Goal: Transaction & Acquisition: Purchase product/service

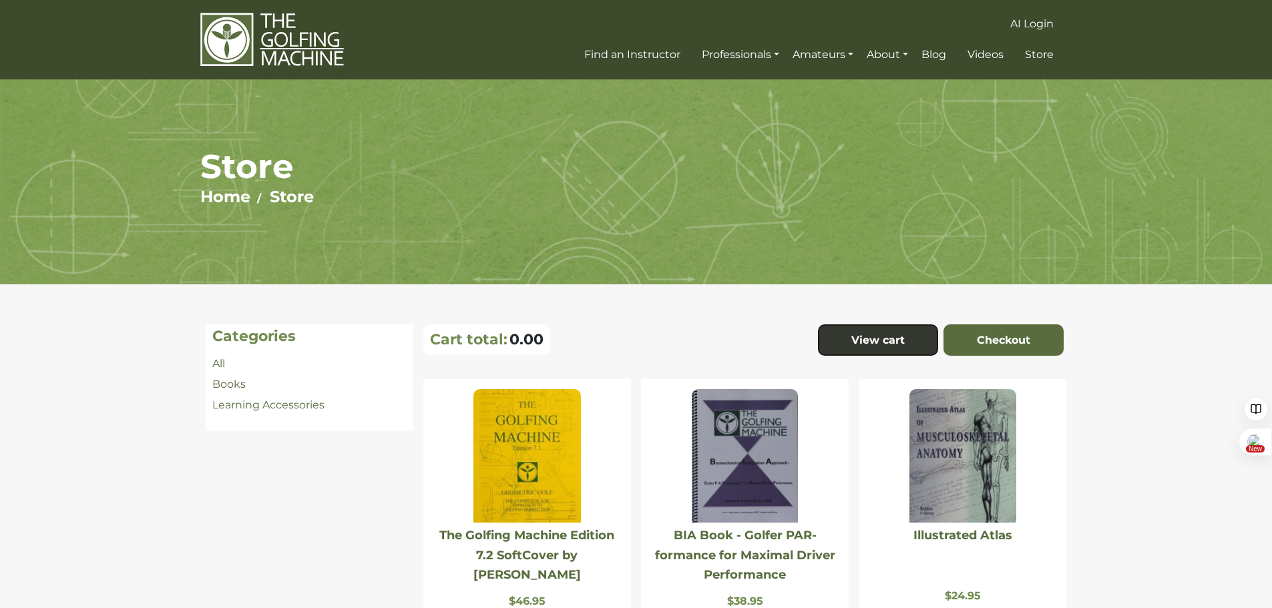
scroll to position [4497, 0]
click at [249, 401] on link "Learning Accessories" at bounding box center [268, 405] width 112 height 13
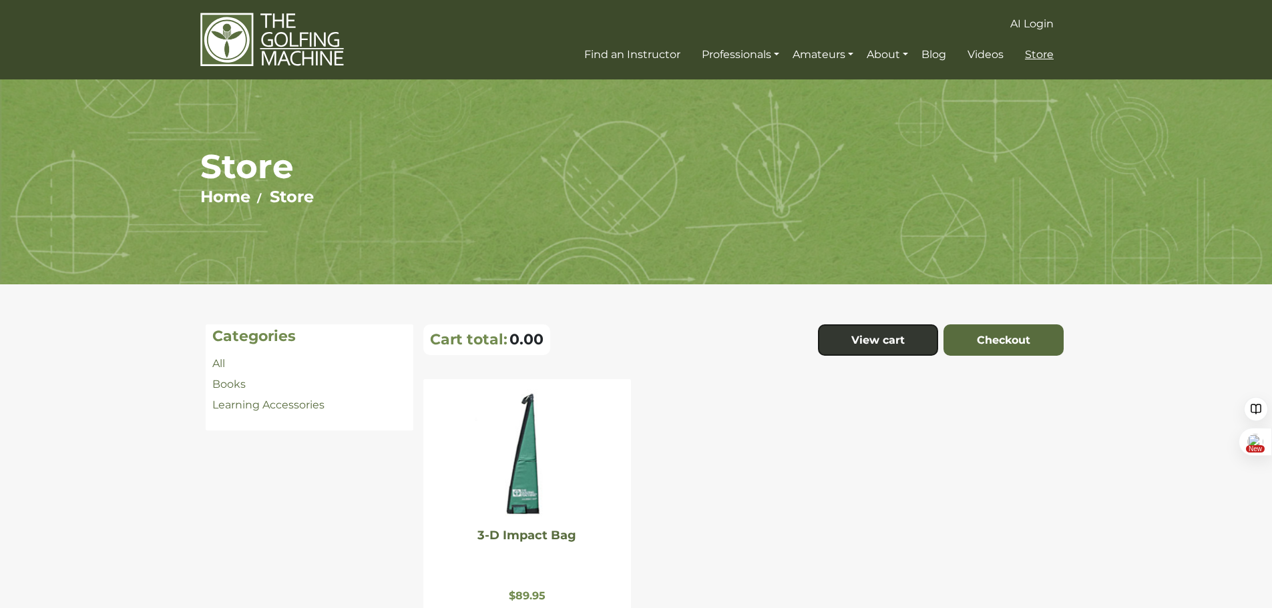
click at [1035, 55] on span "Store" at bounding box center [1039, 54] width 29 height 13
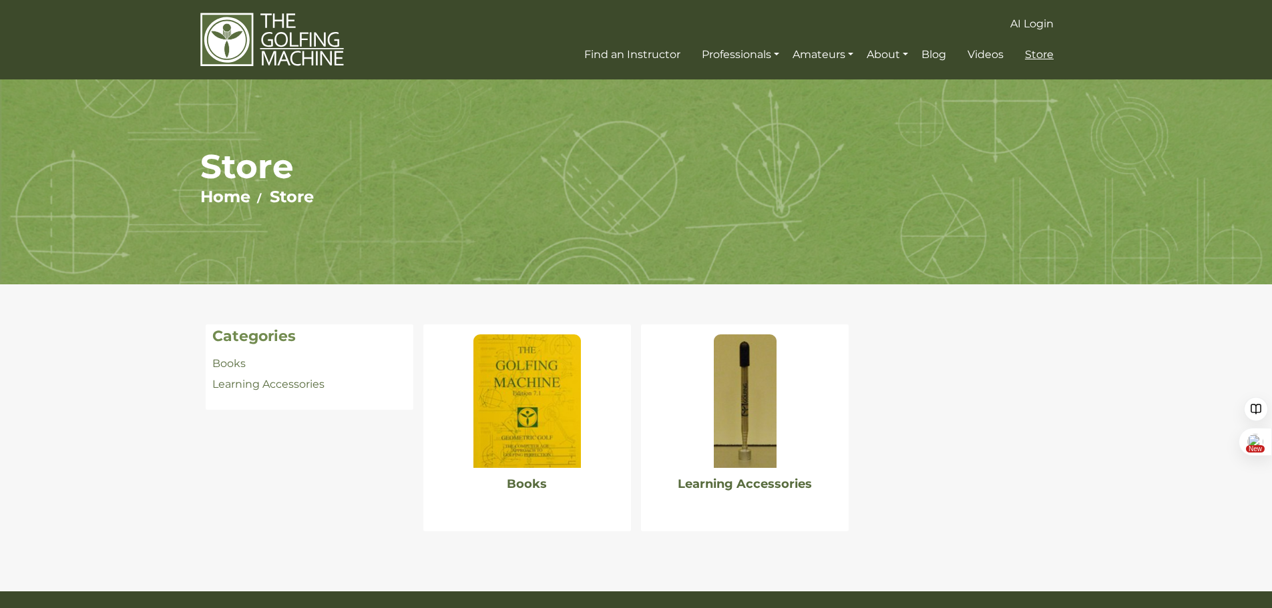
scroll to position [4497, 0]
click at [734, 417] on img at bounding box center [745, 401] width 63 height 134
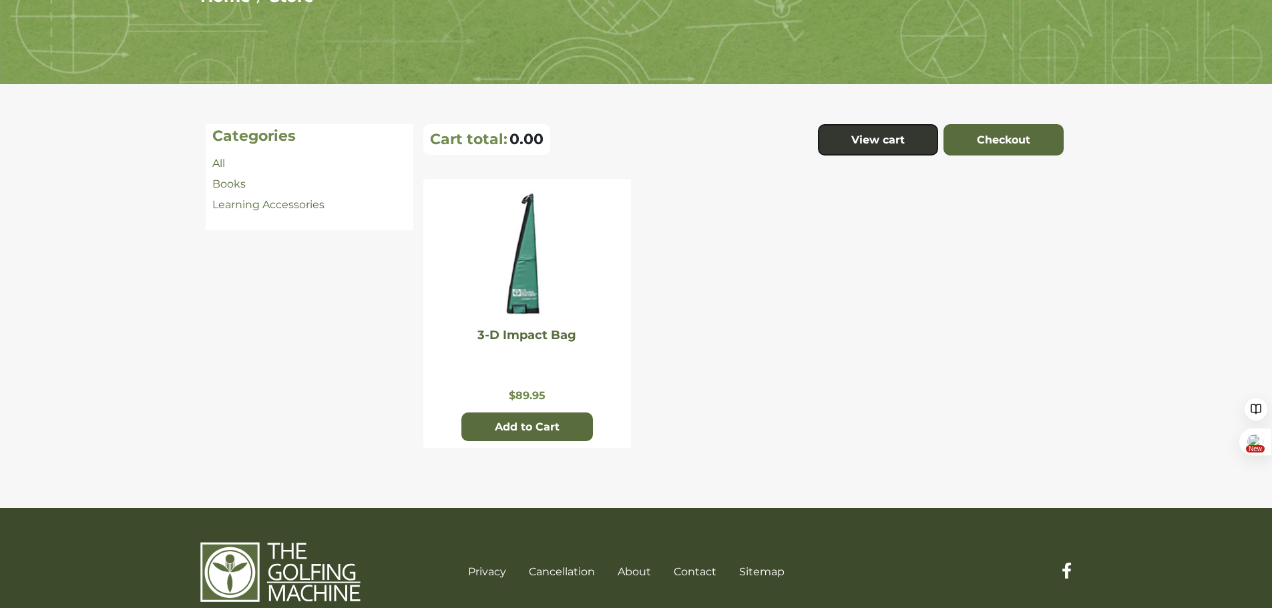
scroll to position [4497, 0]
click at [531, 277] on img at bounding box center [526, 256] width 107 height 134
click at [225, 162] on link "All" at bounding box center [218, 163] width 13 height 13
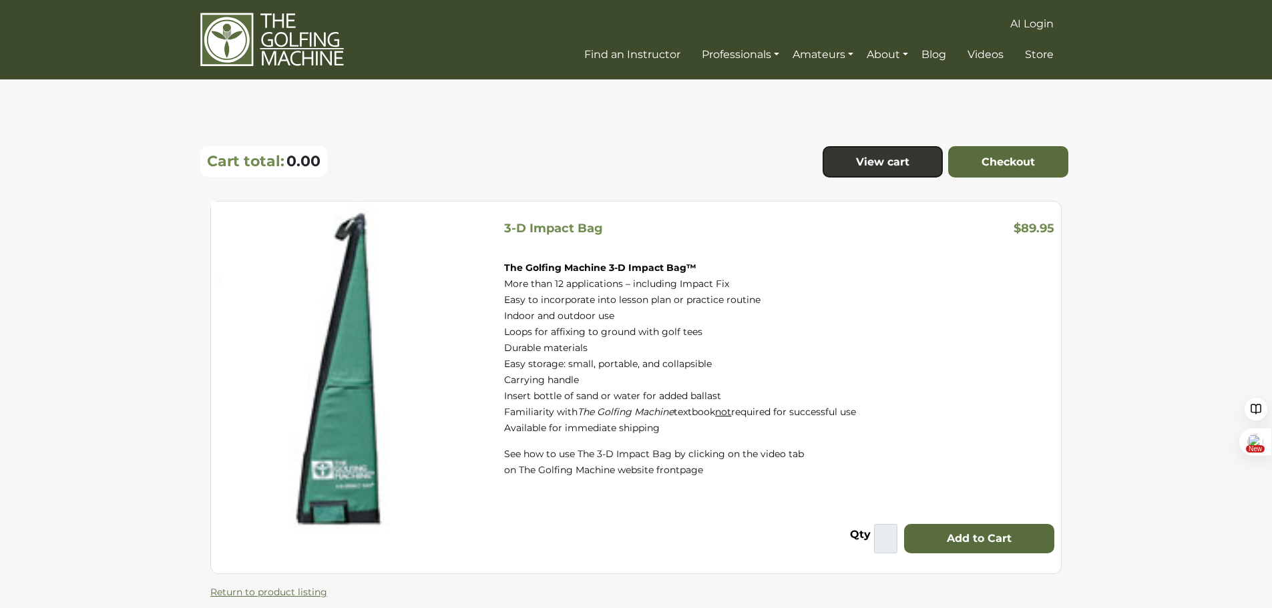
scroll to position [4497, 0]
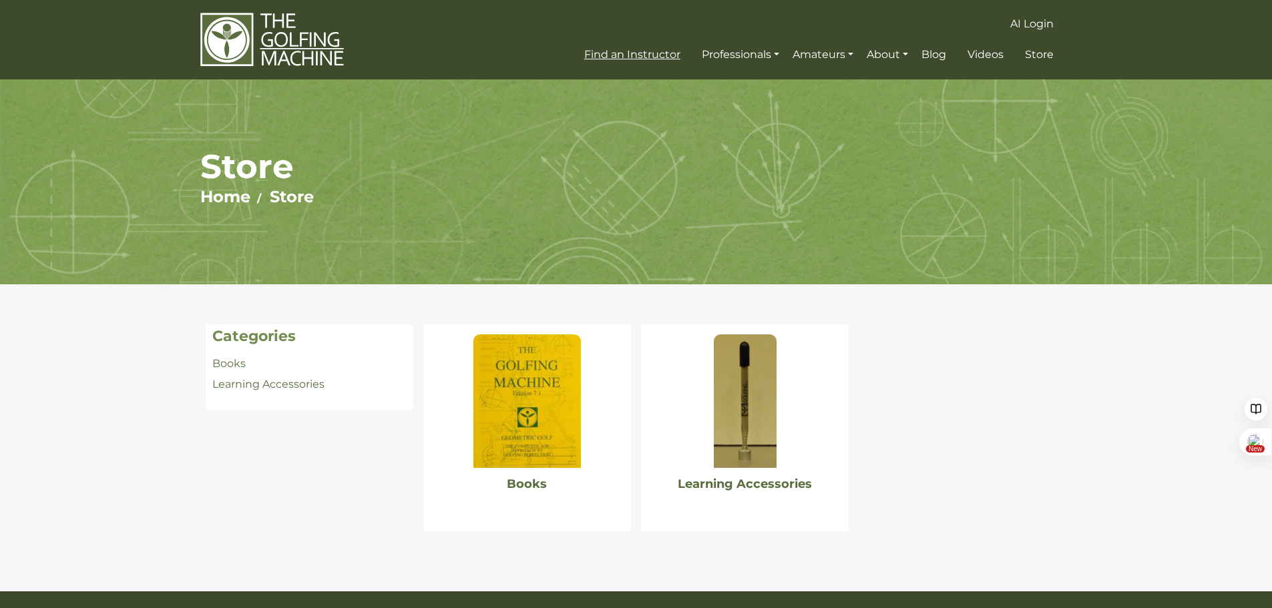
scroll to position [4497, 0]
click at [256, 32] on img at bounding box center [272, 39] width 144 height 55
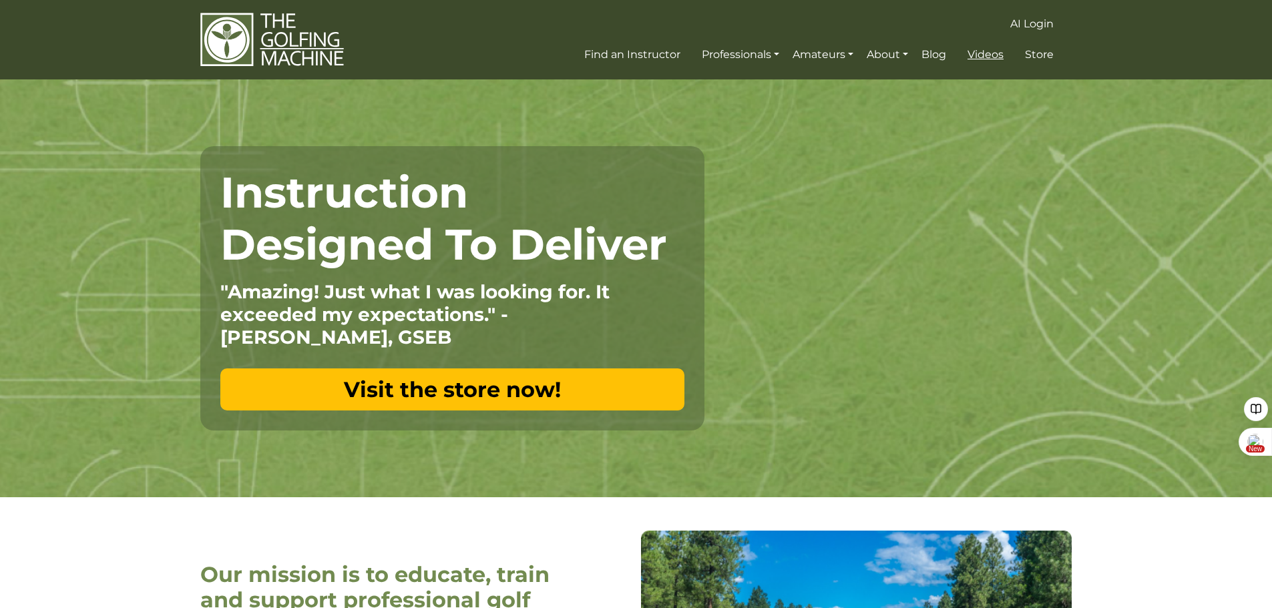
click at [994, 53] on span "Videos" at bounding box center [985, 54] width 36 height 13
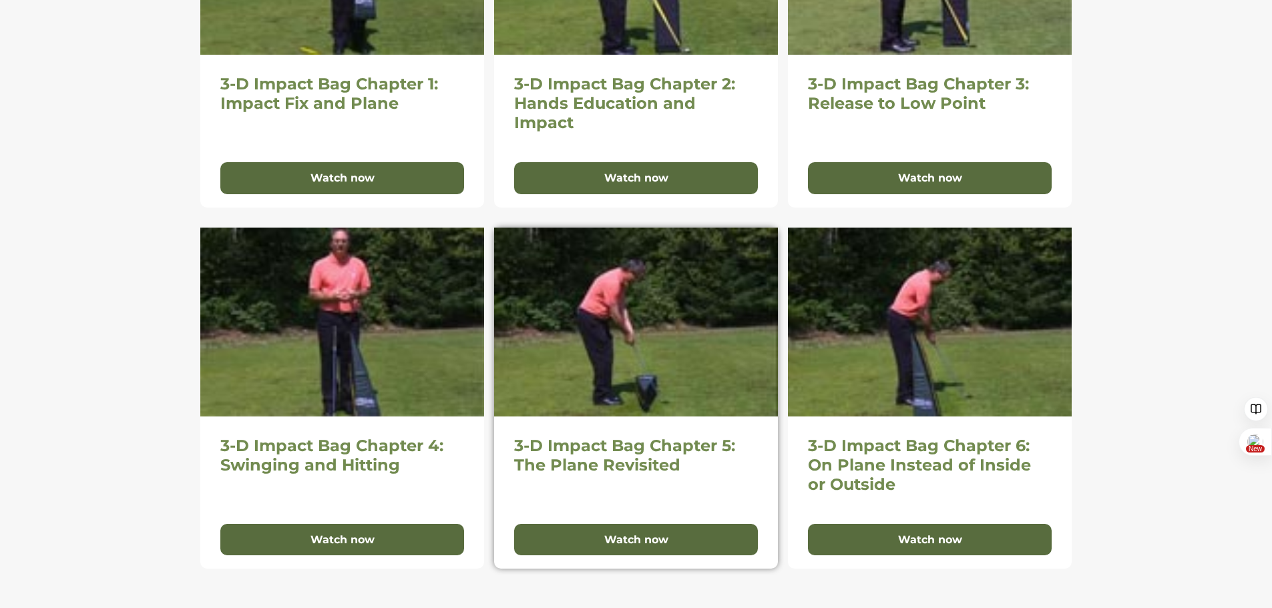
scroll to position [601, 0]
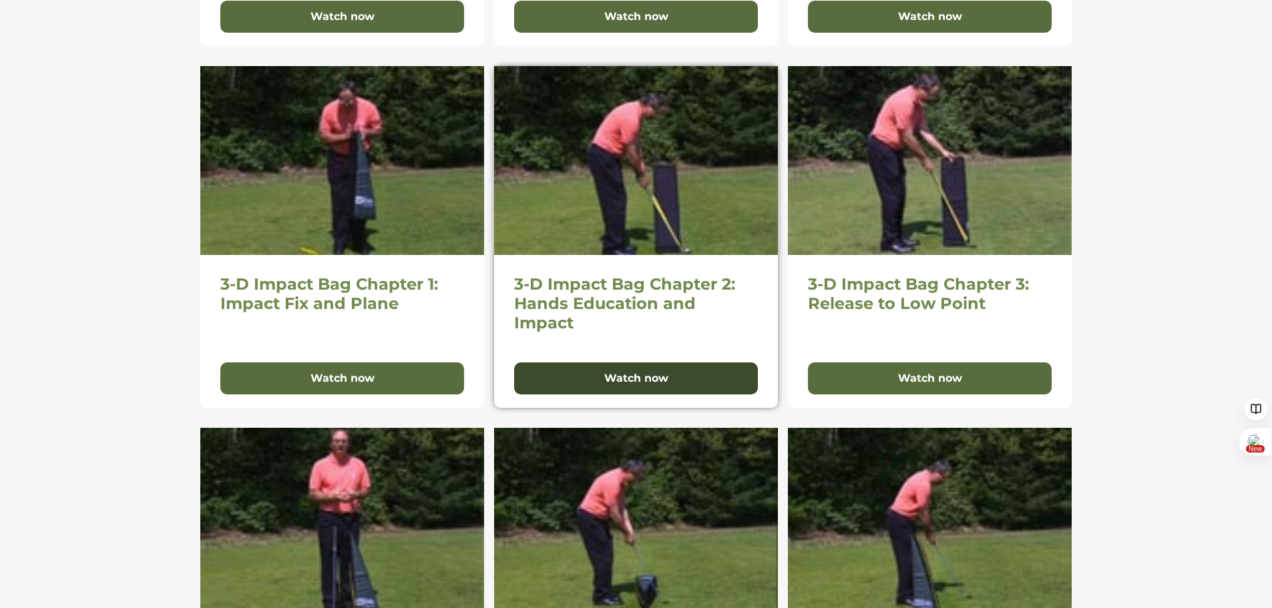
click at [640, 382] on button "Watch now" at bounding box center [636, 378] width 244 height 32
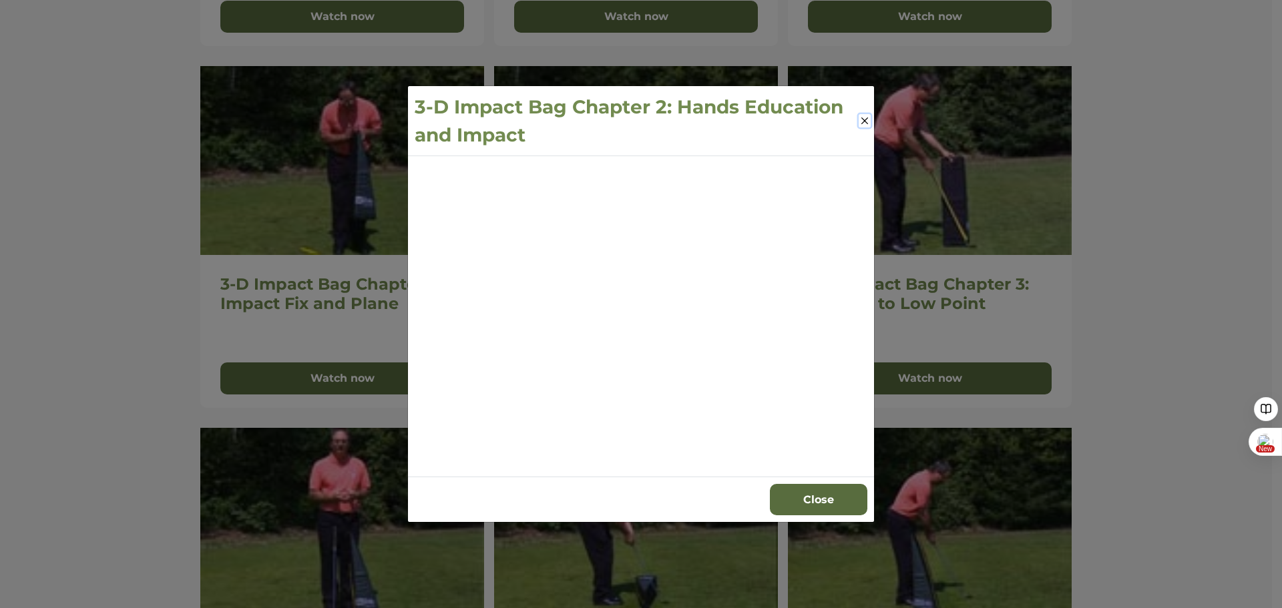
click at [864, 123] on button "Close" at bounding box center [864, 120] width 12 height 13
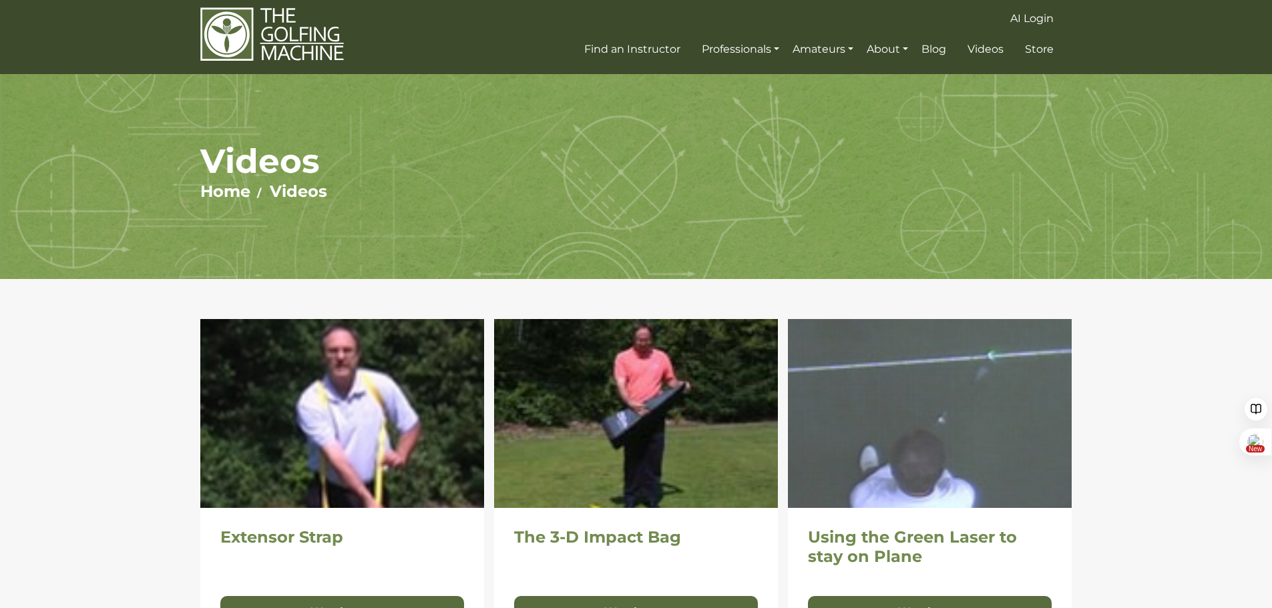
scroll to position [0, 0]
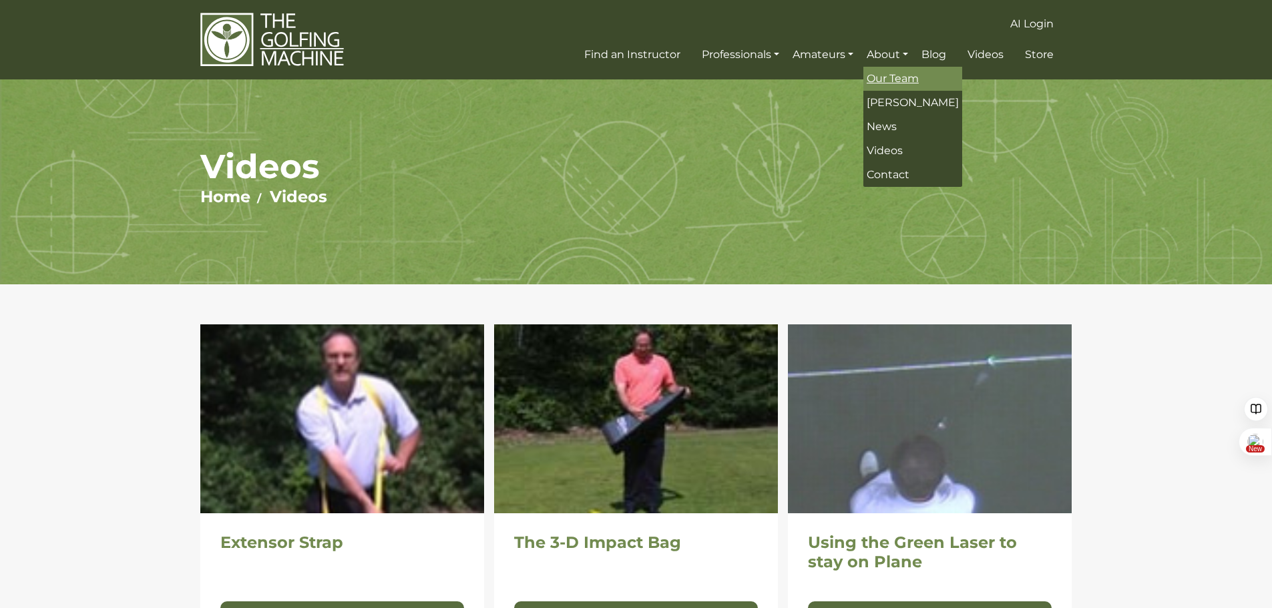
click at [884, 78] on span "Our Team" at bounding box center [892, 78] width 52 height 13
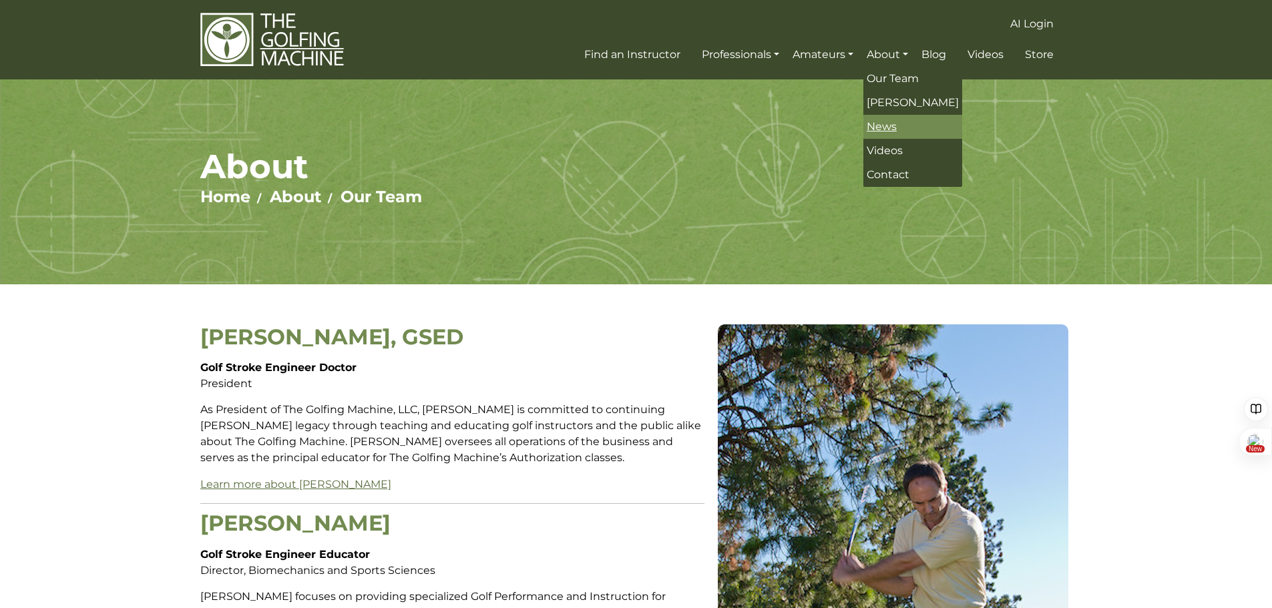
click at [881, 124] on span "News" at bounding box center [881, 126] width 30 height 13
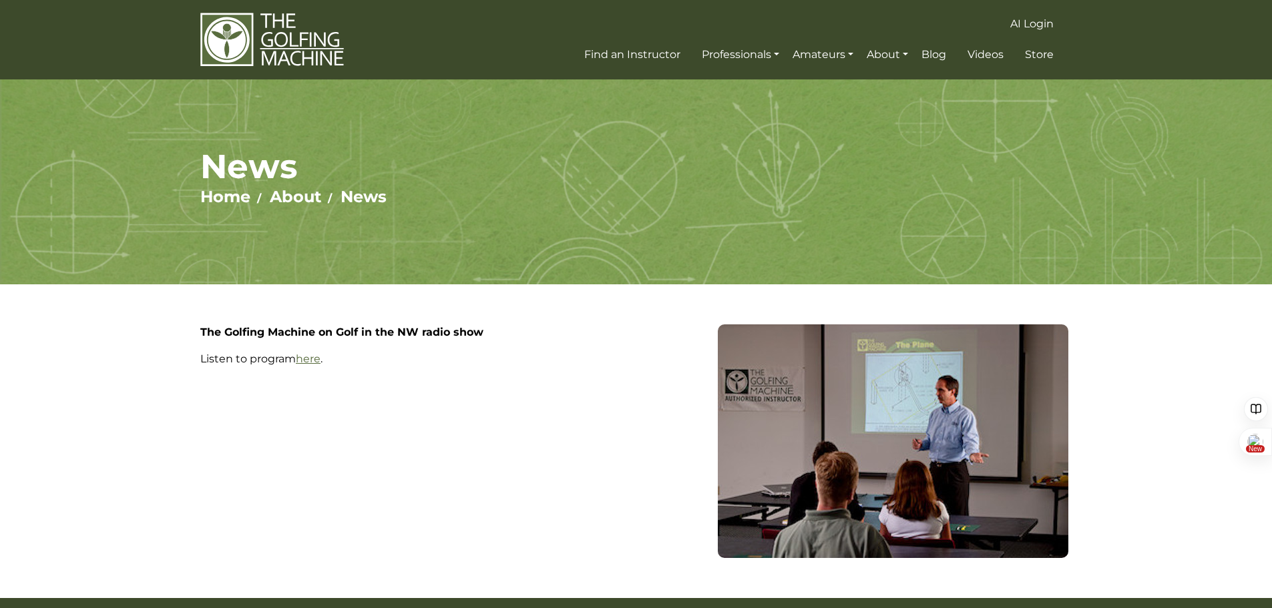
scroll to position [4497, 0]
click at [929, 53] on span "Blog" at bounding box center [933, 54] width 25 height 13
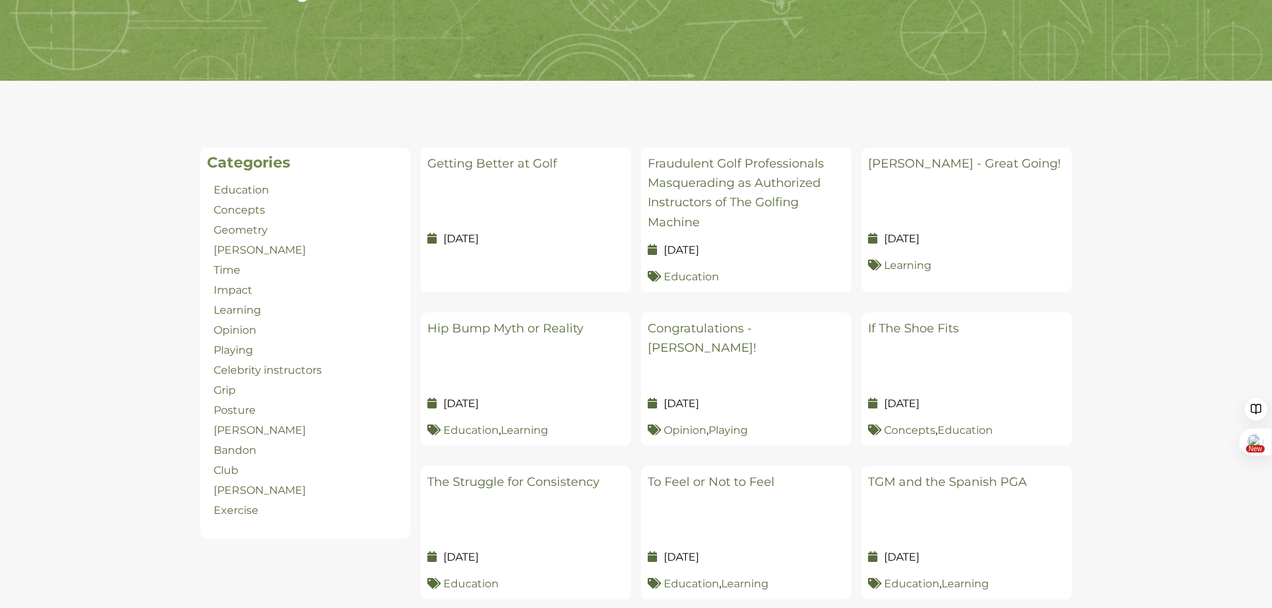
scroll to position [200, 0]
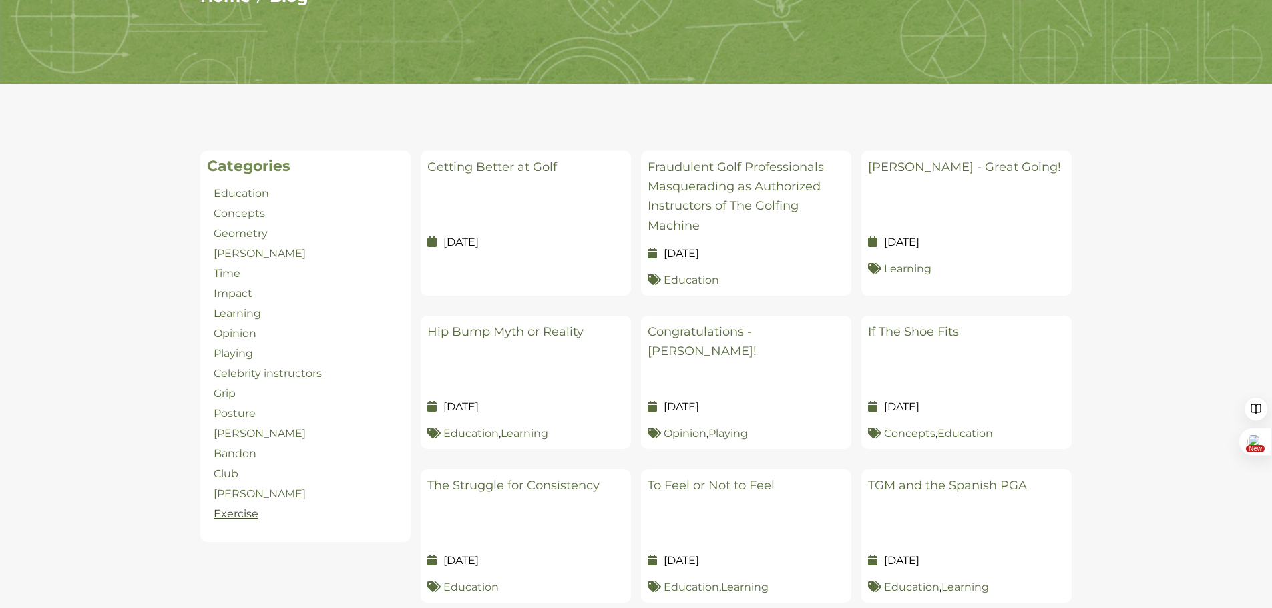
click at [232, 517] on link "Exercise" at bounding box center [236, 513] width 45 height 13
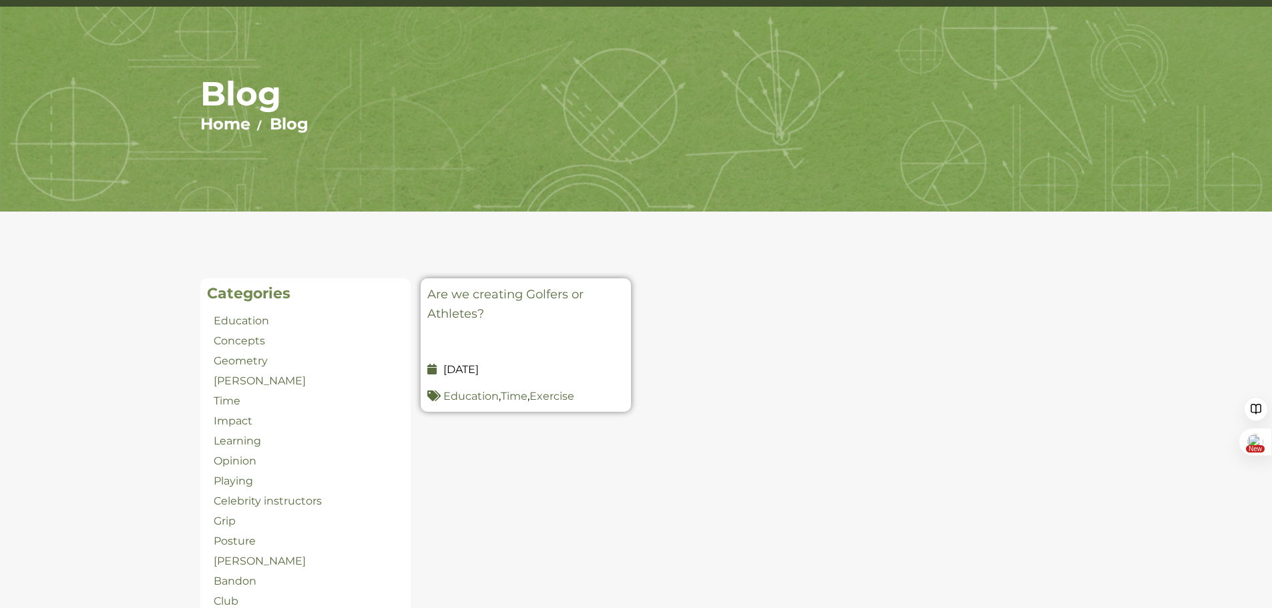
scroll to position [200, 0]
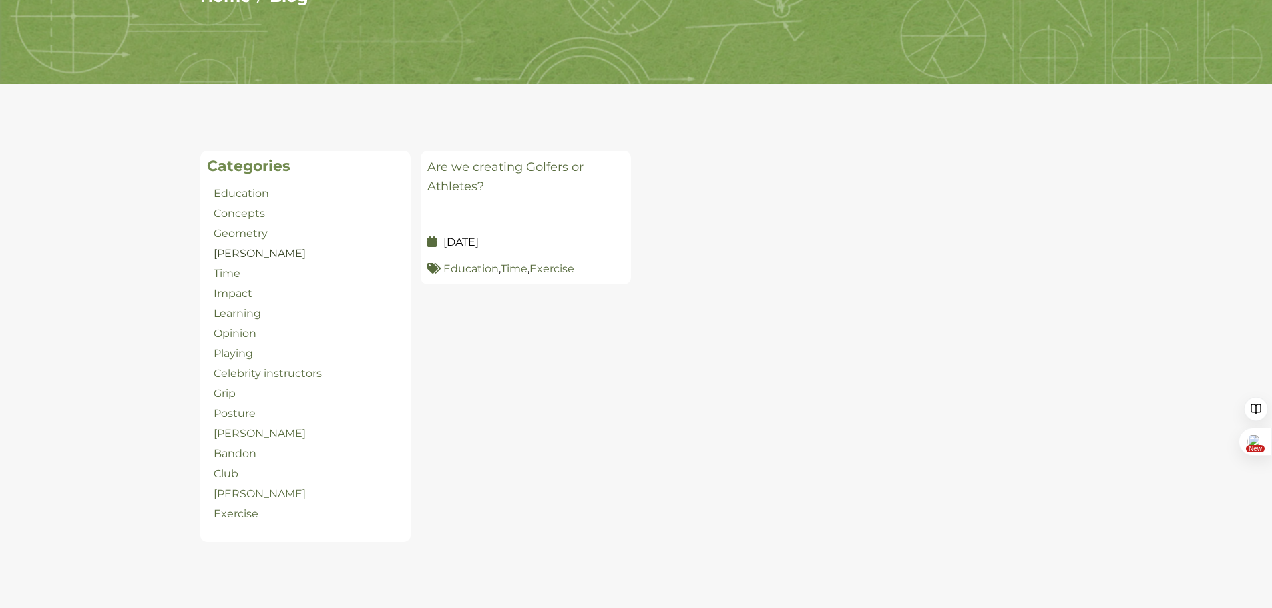
click at [235, 251] on link "Kelley" at bounding box center [260, 253] width 92 height 13
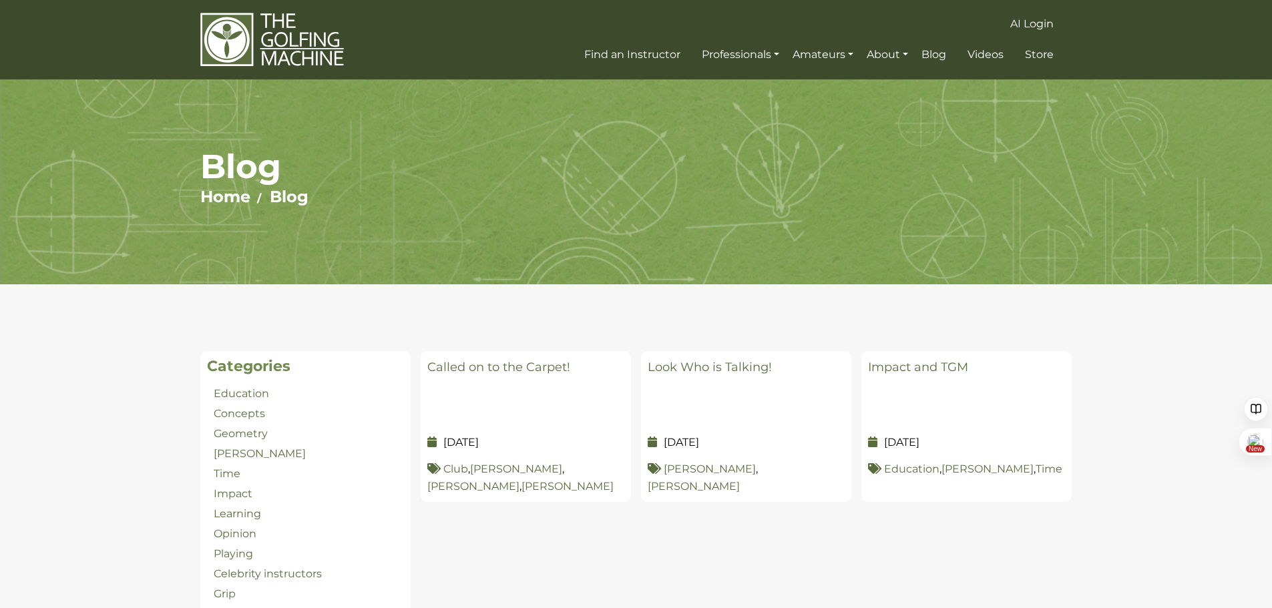
scroll to position [4497, 0]
click at [287, 28] on img at bounding box center [272, 39] width 144 height 55
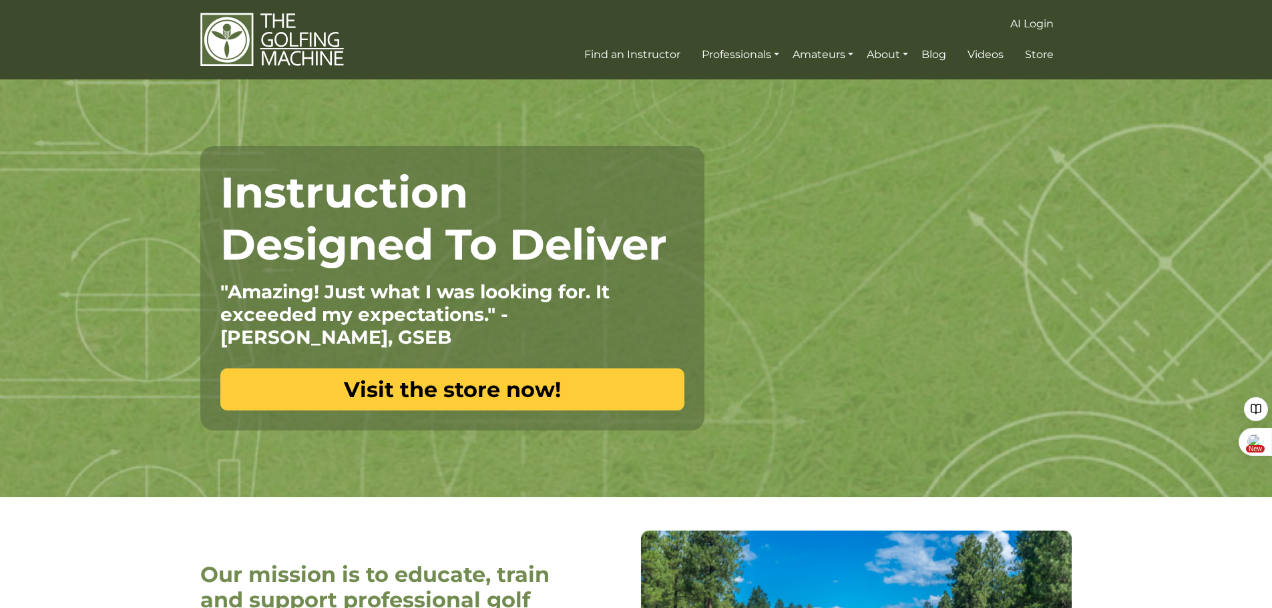
scroll to position [4497, 0]
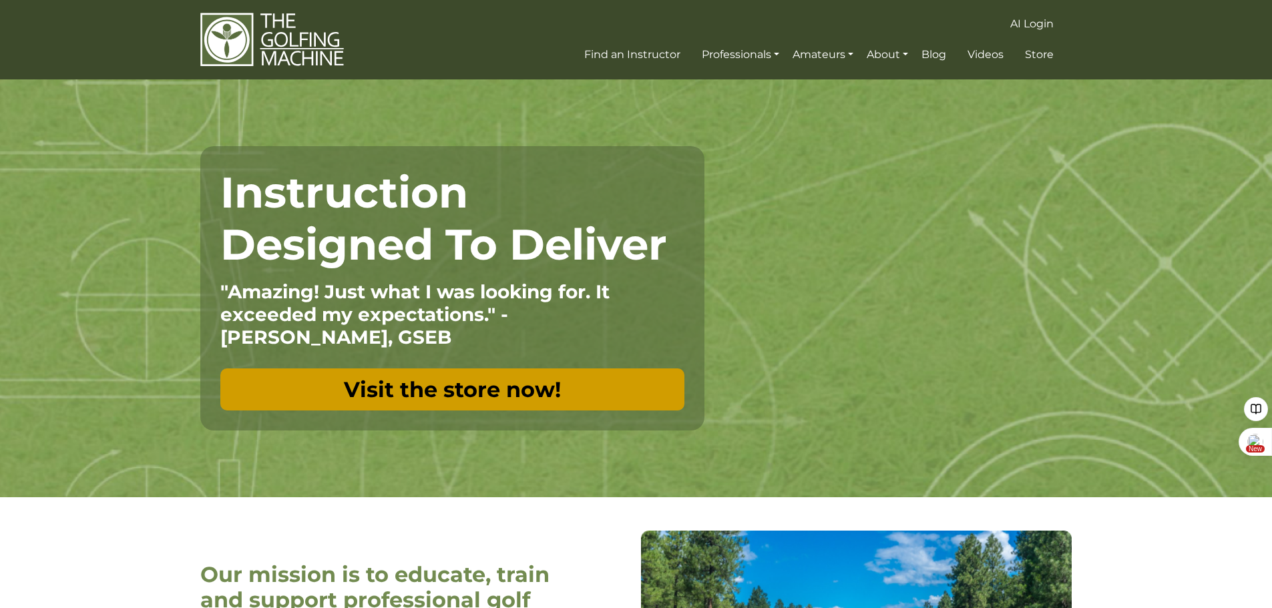
click at [424, 395] on link "Visit the store now!" at bounding box center [452, 389] width 464 height 42
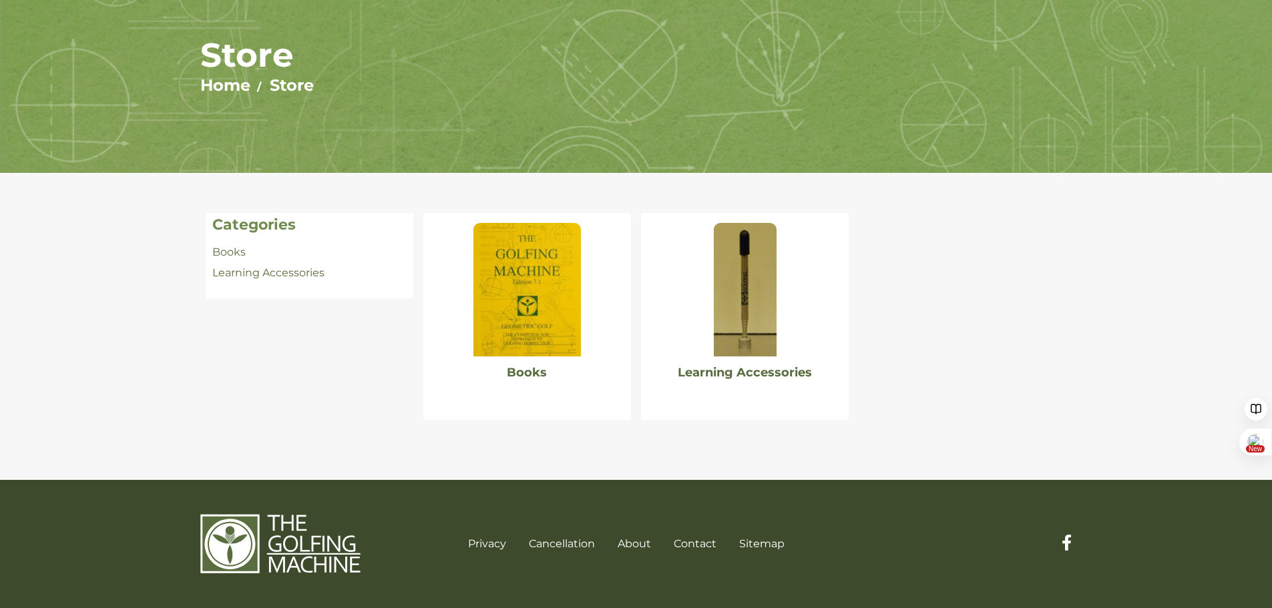
scroll to position [4497, 0]
click at [532, 303] on img at bounding box center [526, 290] width 107 height 134
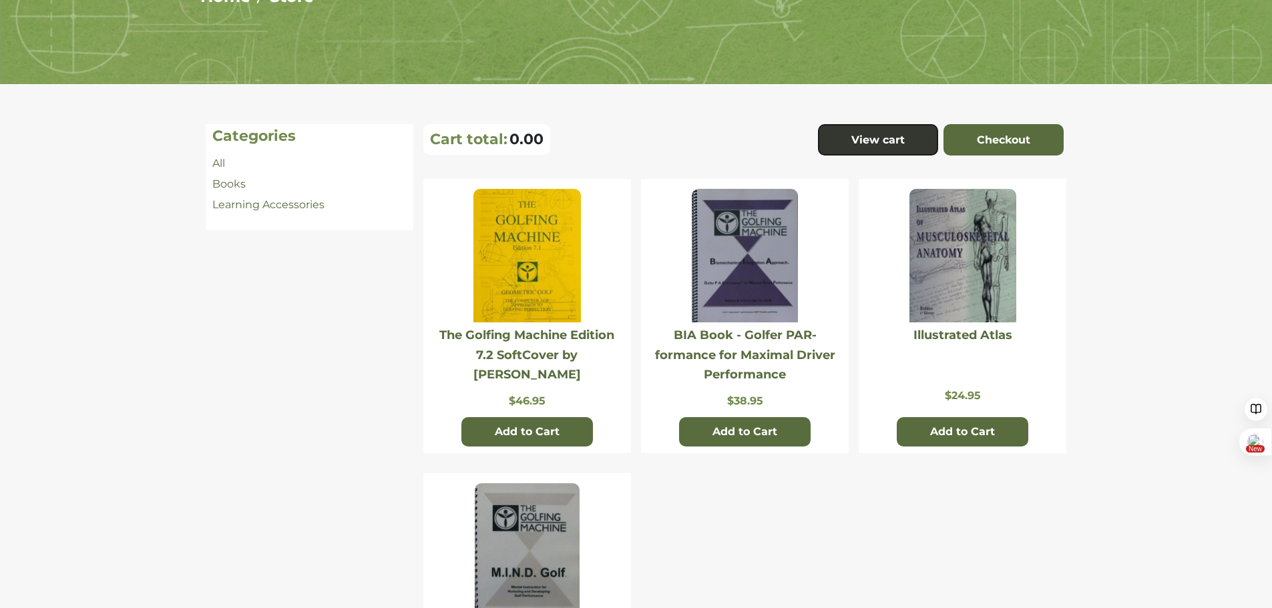
scroll to position [334, 0]
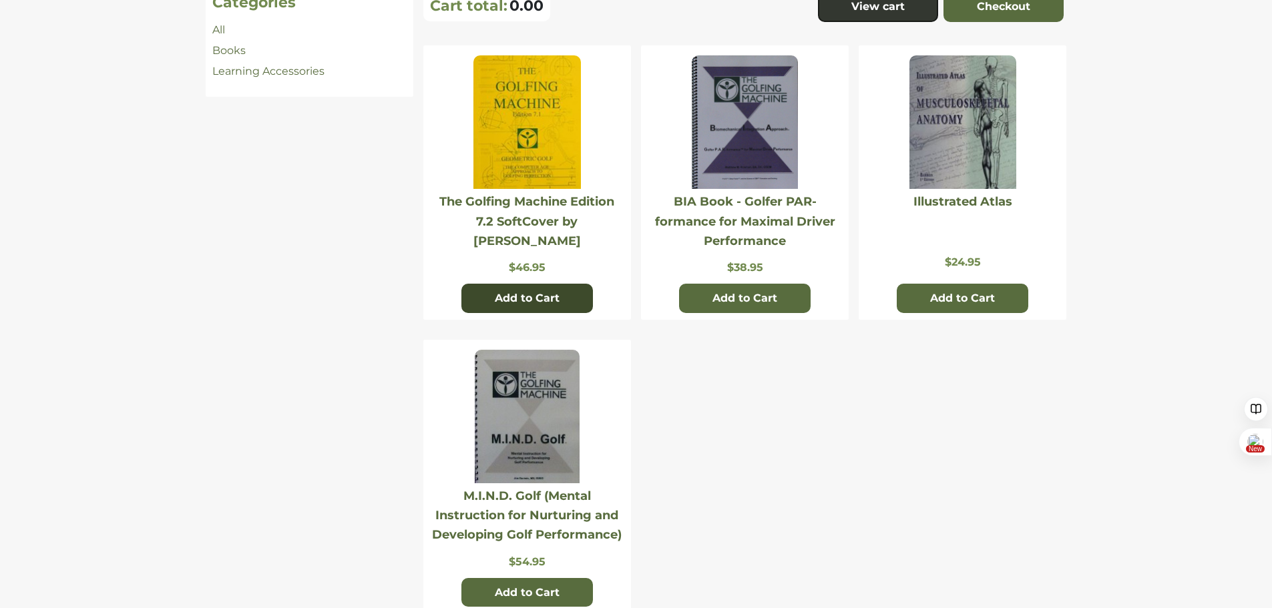
click at [521, 301] on button "Add to Cart" at bounding box center [527, 298] width 132 height 29
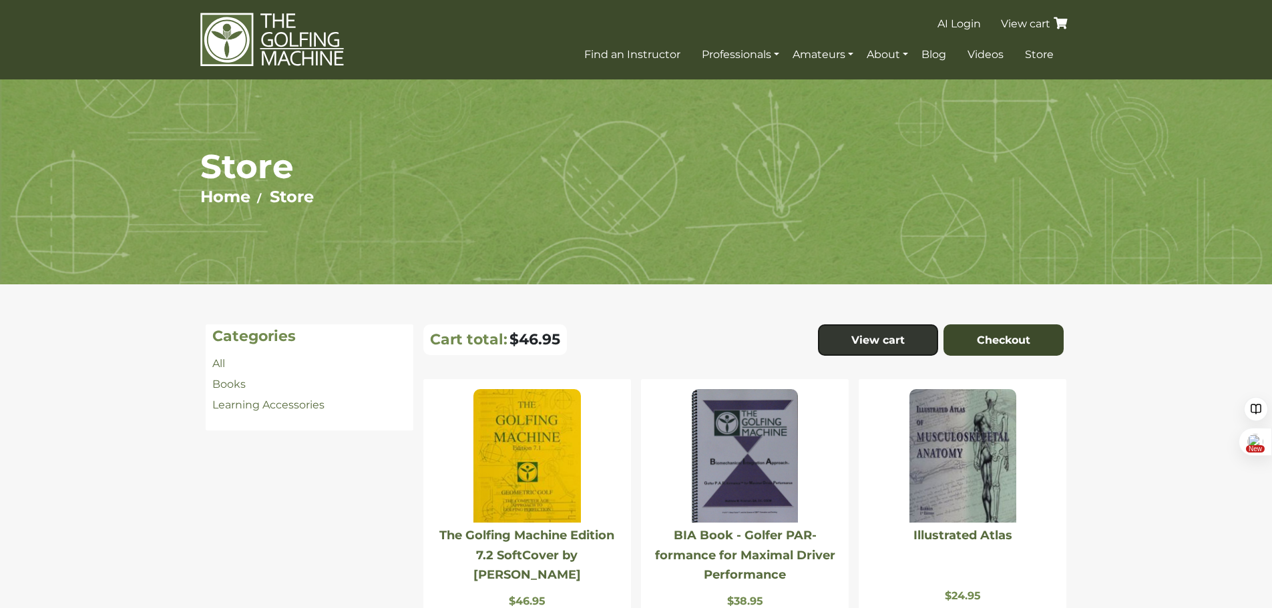
click at [1013, 332] on link "Checkout" at bounding box center [1003, 340] width 120 height 32
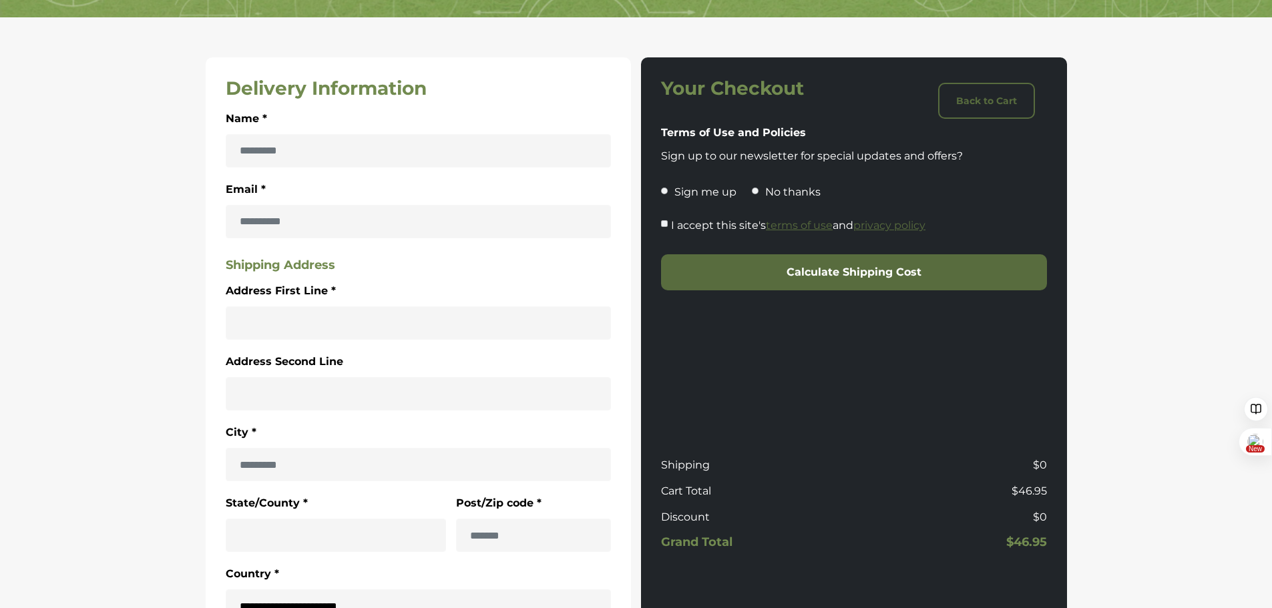
scroll to position [134, 0]
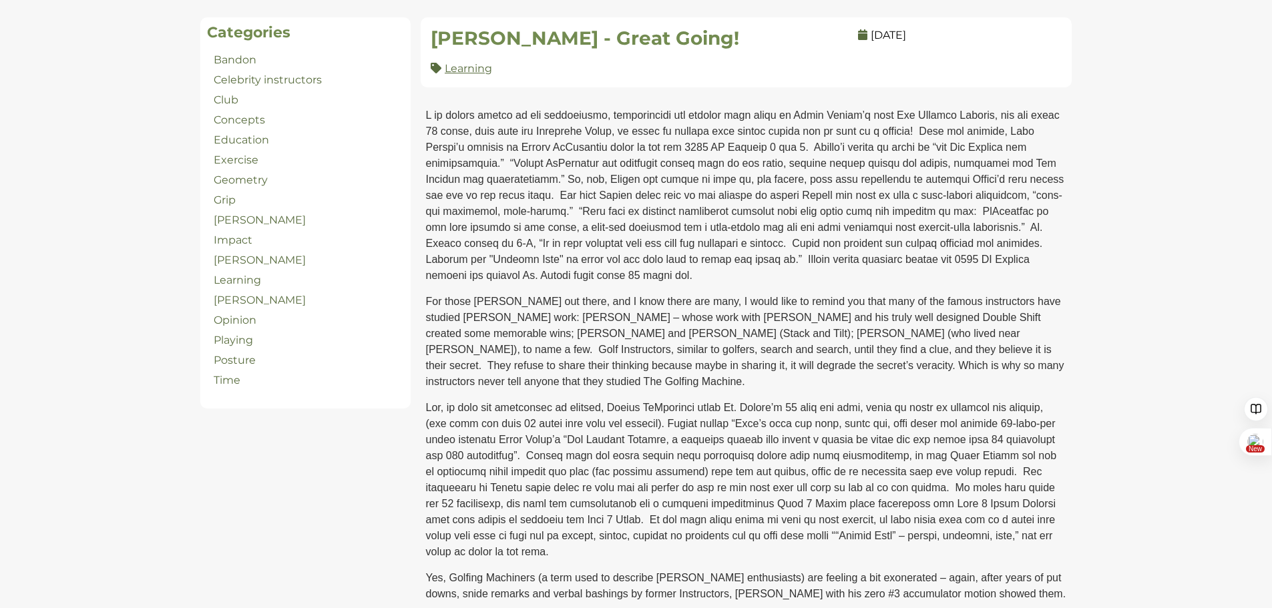
scroll to position [401, 0]
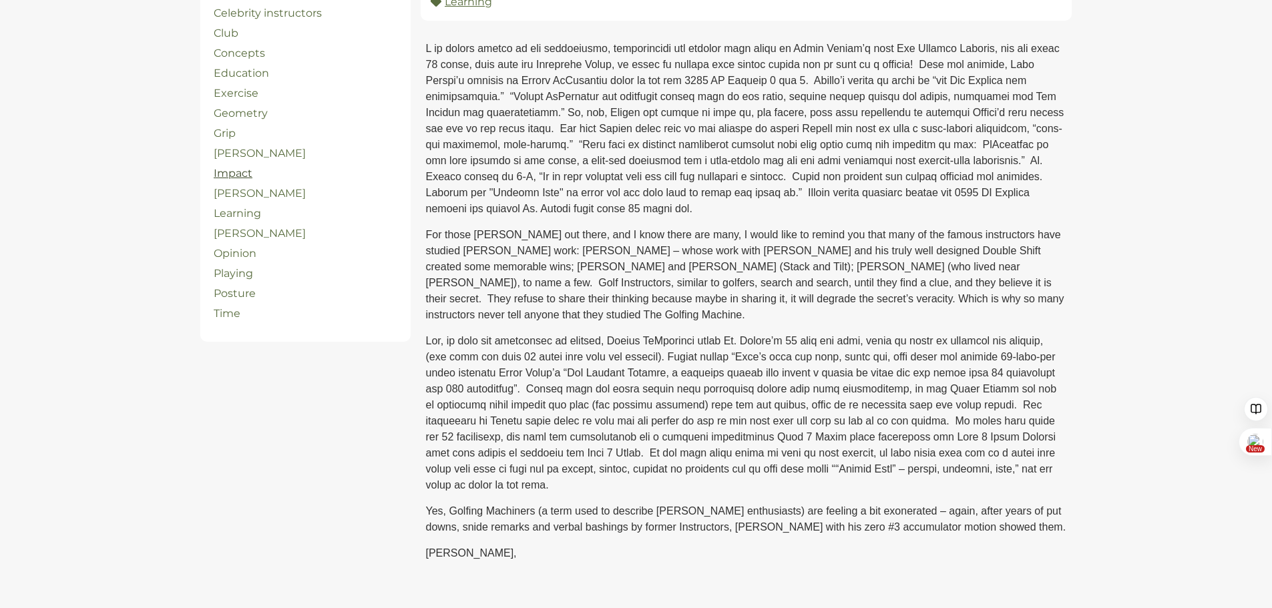
click at [233, 176] on link "Impact" at bounding box center [233, 173] width 39 height 13
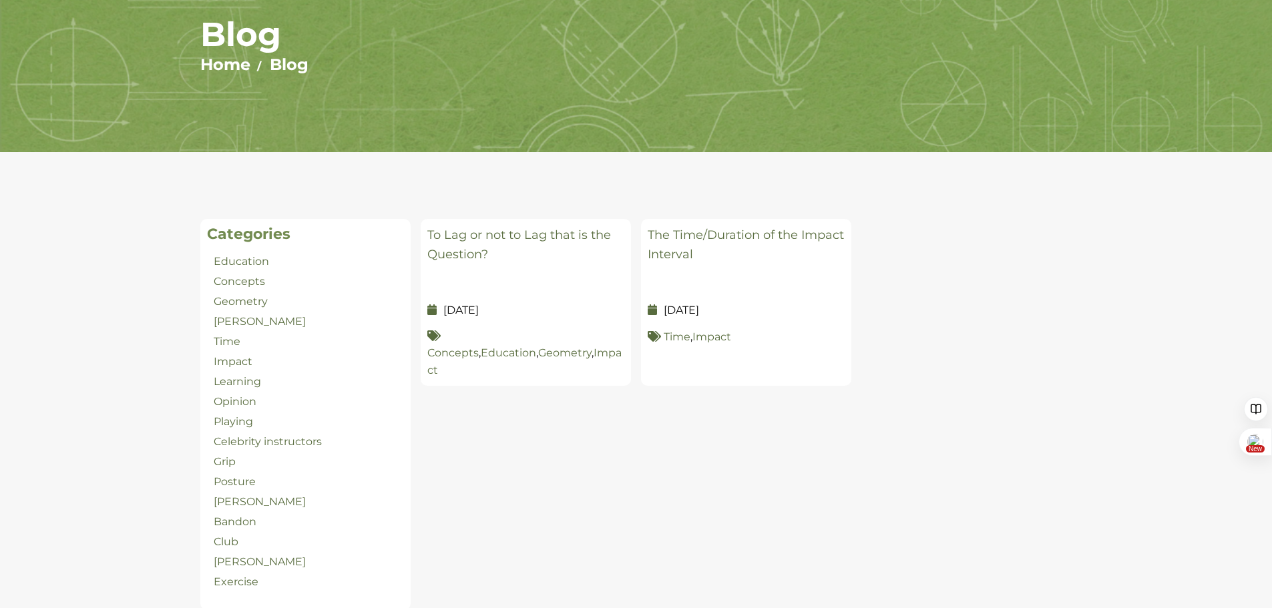
scroll to position [134, 0]
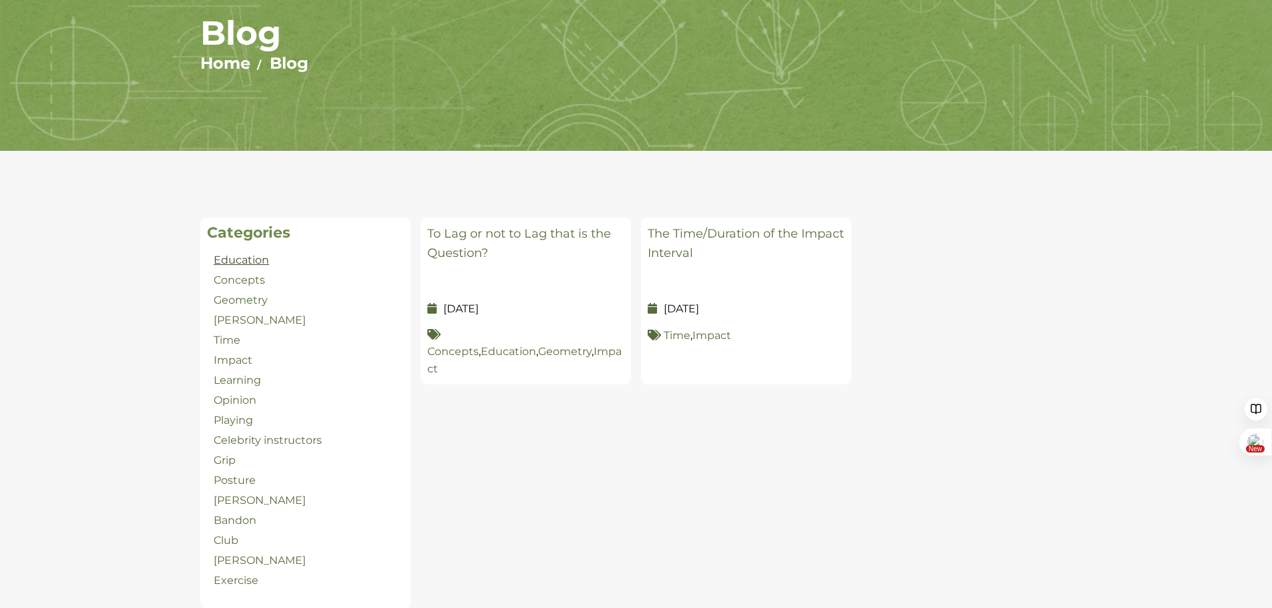
click at [232, 259] on link "Education" at bounding box center [241, 260] width 55 height 13
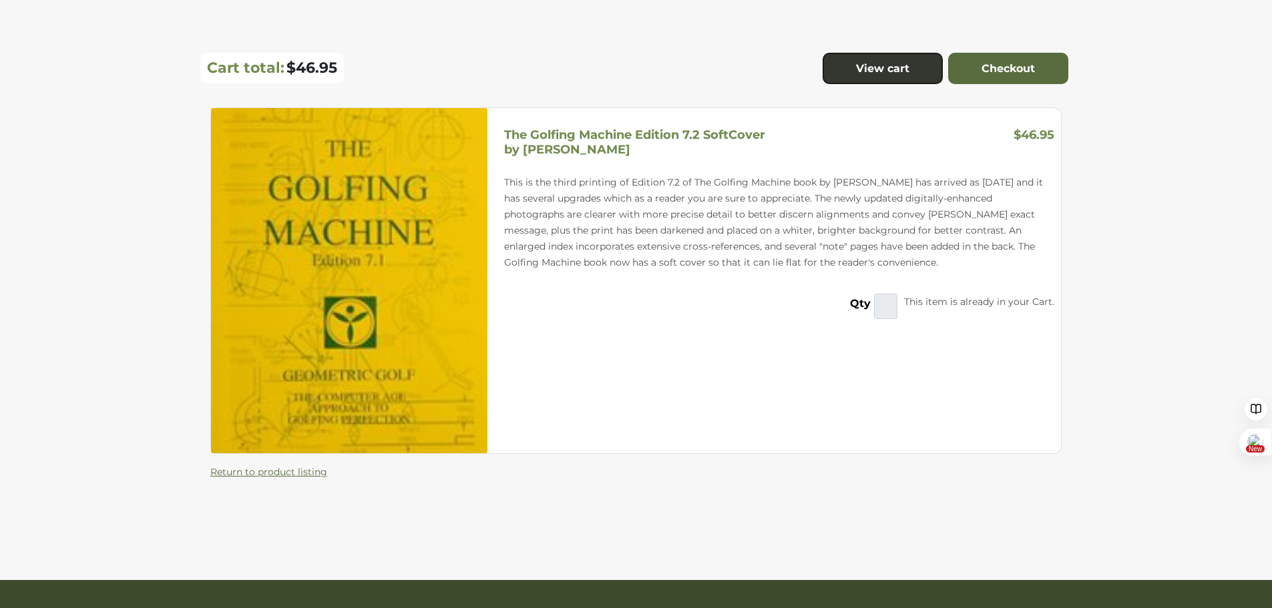
scroll to position [194, 0]
